Goal: Information Seeking & Learning: Learn about a topic

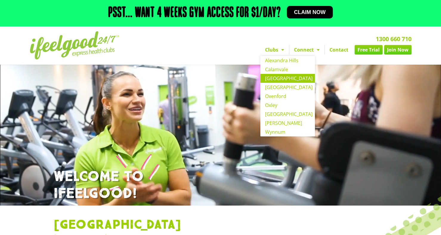
click at [281, 79] on link "[GEOGRAPHIC_DATA]" at bounding box center [287, 78] width 55 height 9
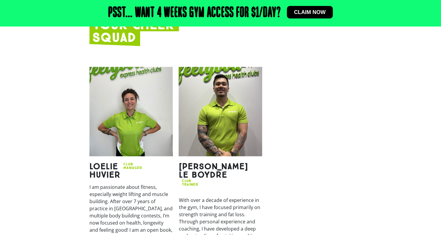
scroll to position [703, 0]
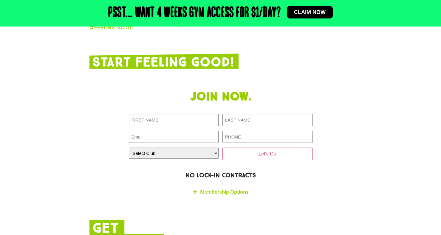
click at [219, 189] on link "Membership Options" at bounding box center [224, 192] width 48 height 7
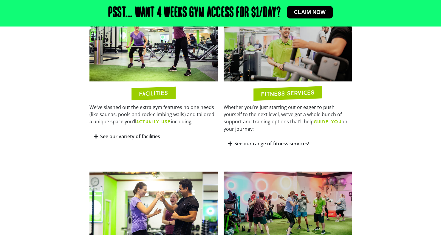
scroll to position [305, 0]
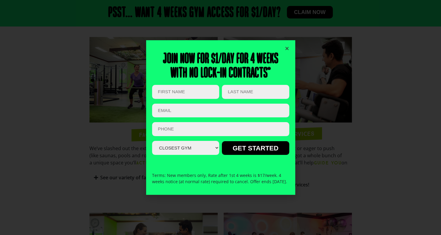
click at [289, 47] on div "Join now for $1/day for 4 weeks With no lock-in contracts* Company This field i…" at bounding box center [220, 117] width 149 height 155
click at [286, 46] on icon "Close" at bounding box center [287, 48] width 4 height 4
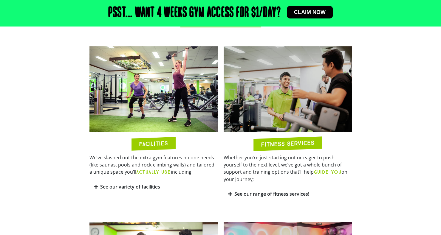
scroll to position [286, 0]
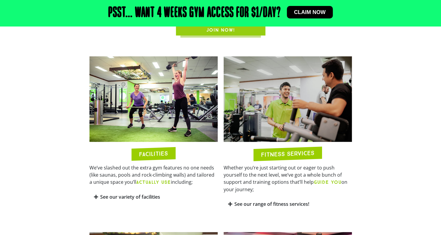
click at [98, 190] on div "See our variety of facilities" at bounding box center [153, 197] width 128 height 14
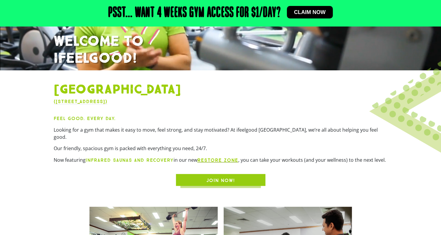
scroll to position [135, 0]
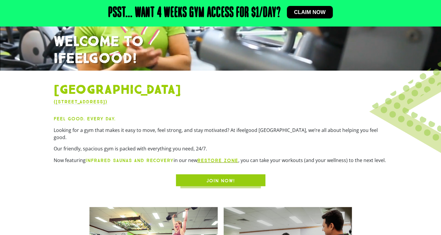
click at [212, 158] on link "RESTORE zone" at bounding box center [217, 161] width 41 height 6
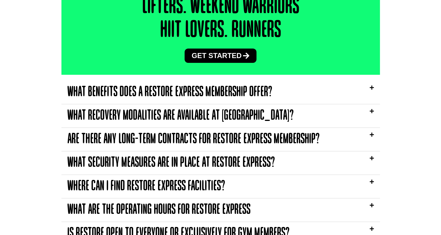
scroll to position [1422, 0]
